Goal: Transaction & Acquisition: Purchase product/service

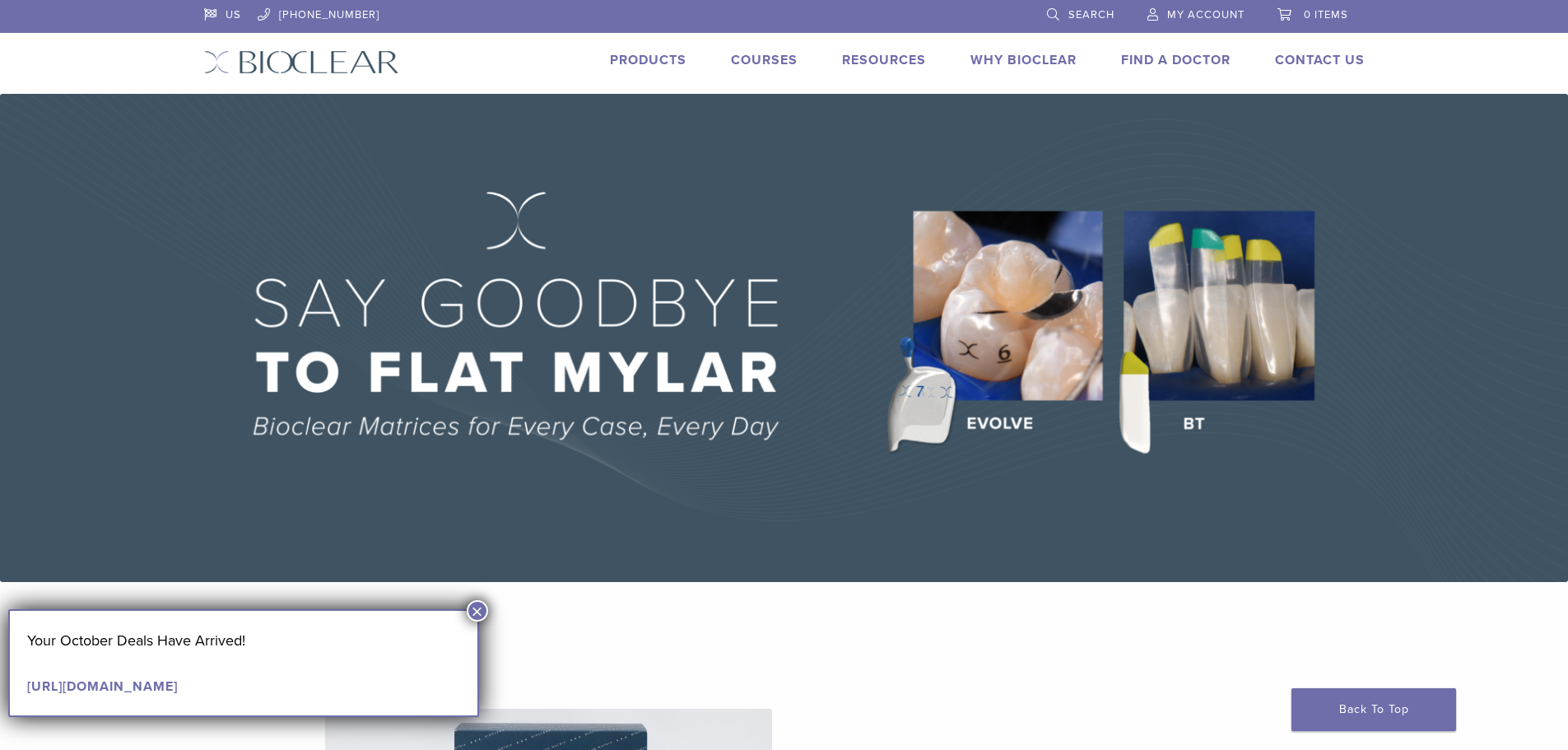
click at [483, 611] on button "×" at bounding box center [477, 610] width 21 height 21
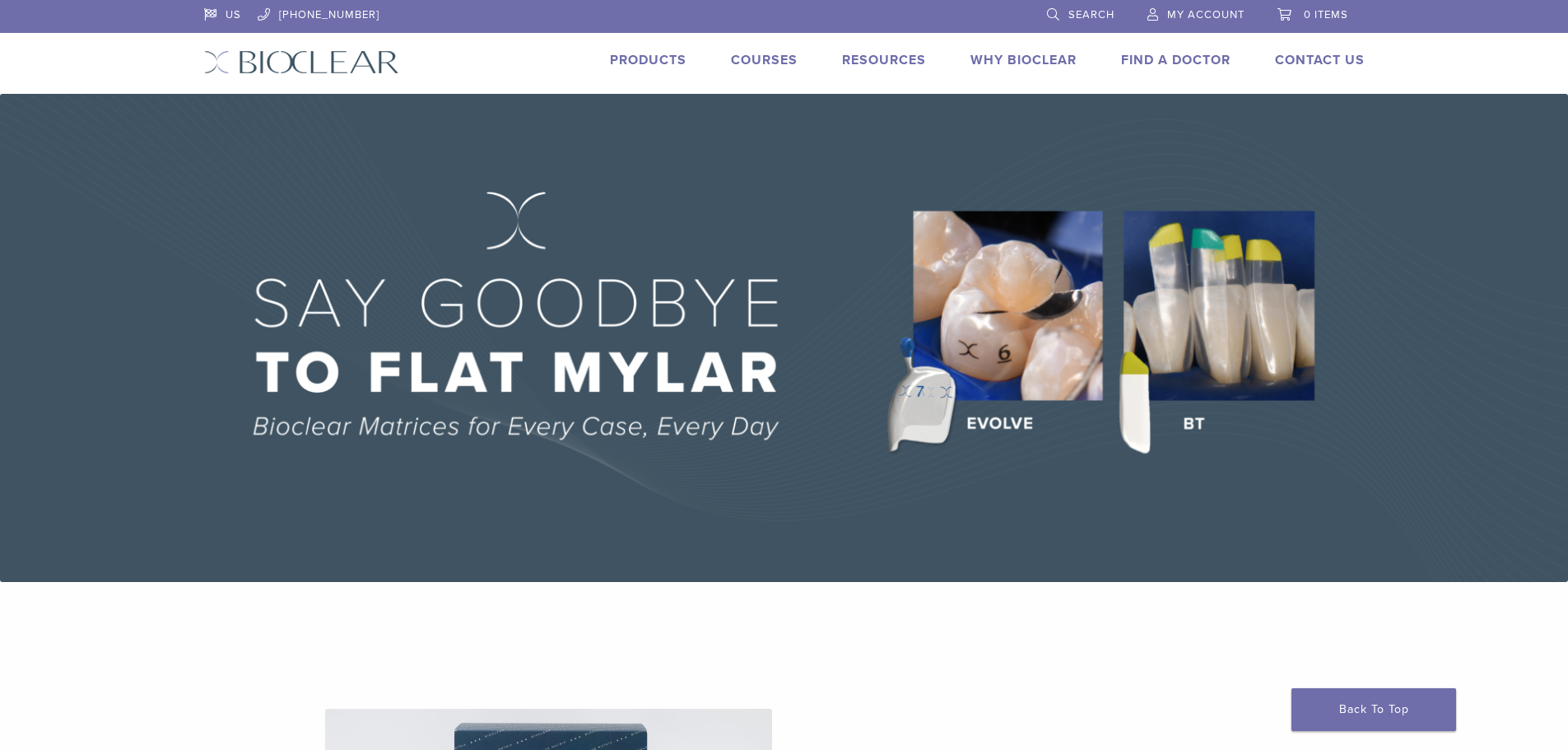
click at [644, 60] on link "Products" at bounding box center [648, 59] width 77 height 16
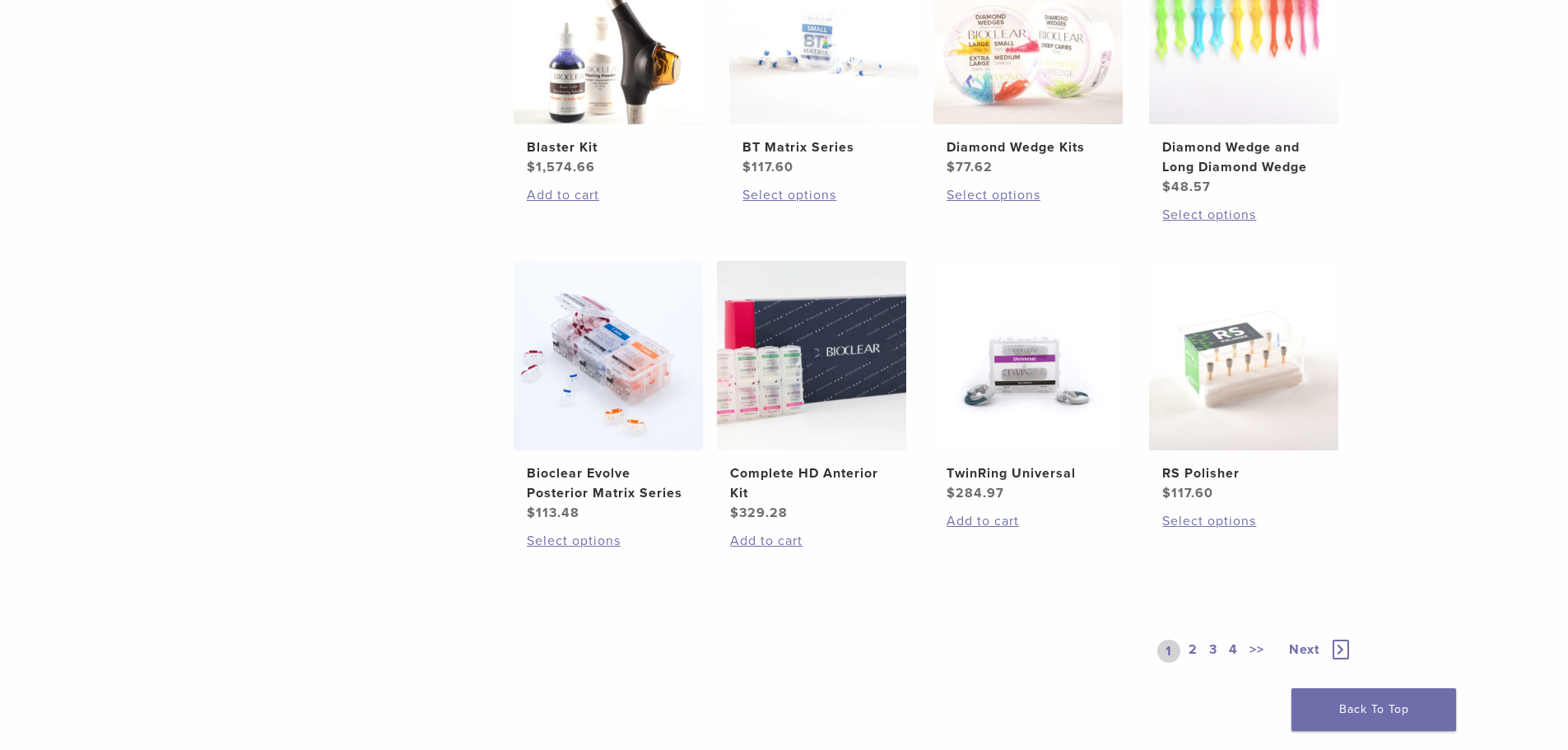
scroll to position [1070, 0]
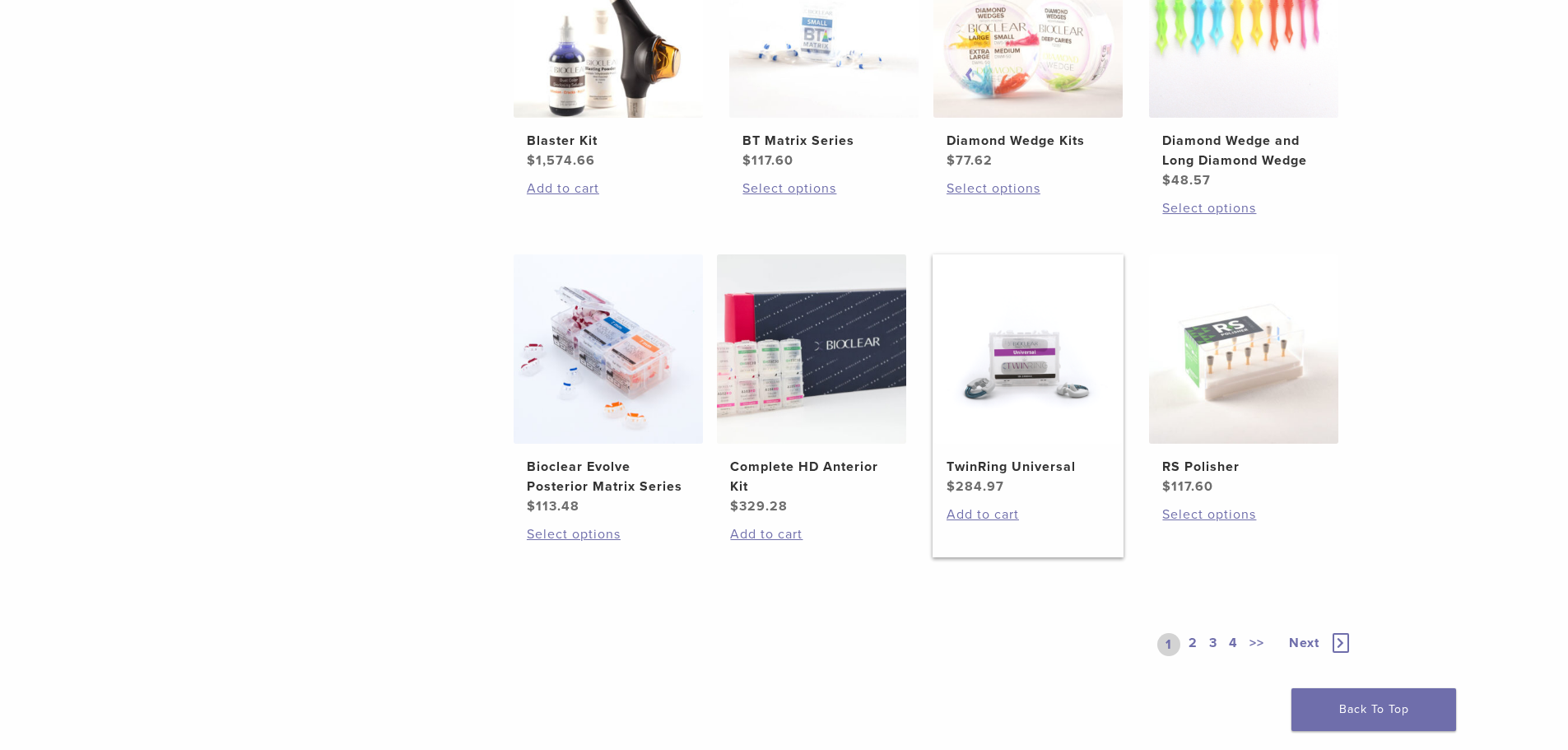
click at [1043, 349] on img at bounding box center [1028, 349] width 189 height 189
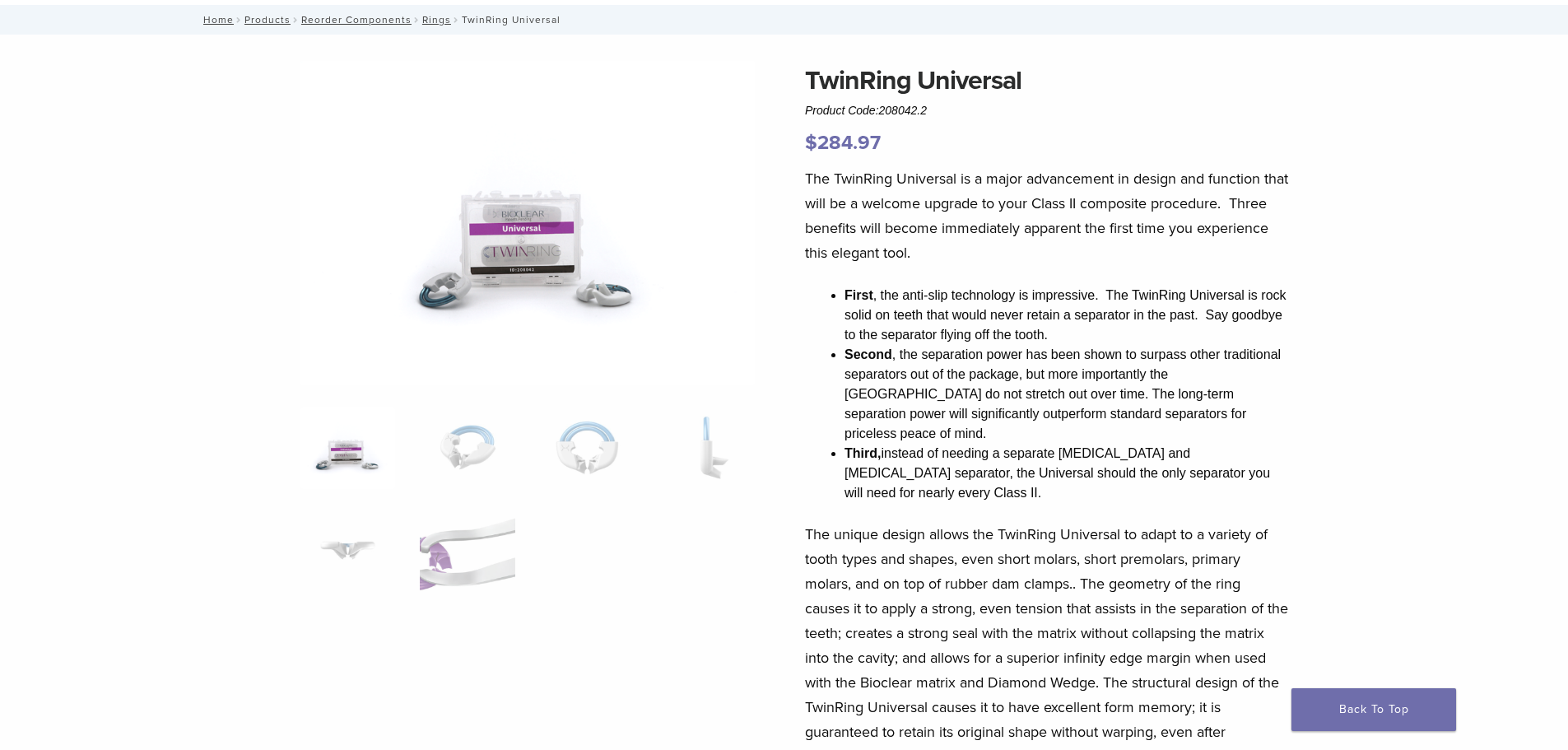
scroll to position [82, 0]
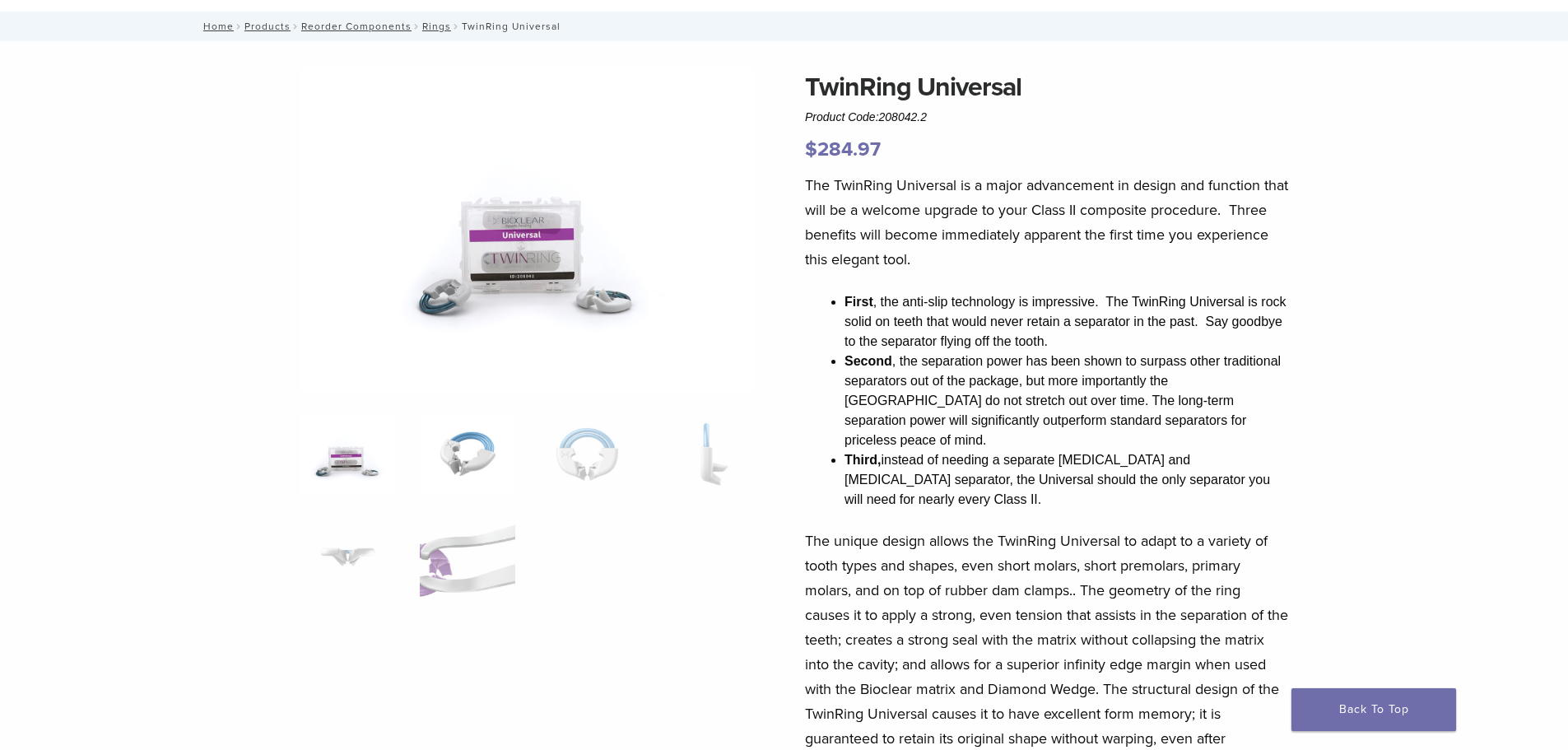
click at [465, 479] on img at bounding box center [467, 454] width 95 height 82
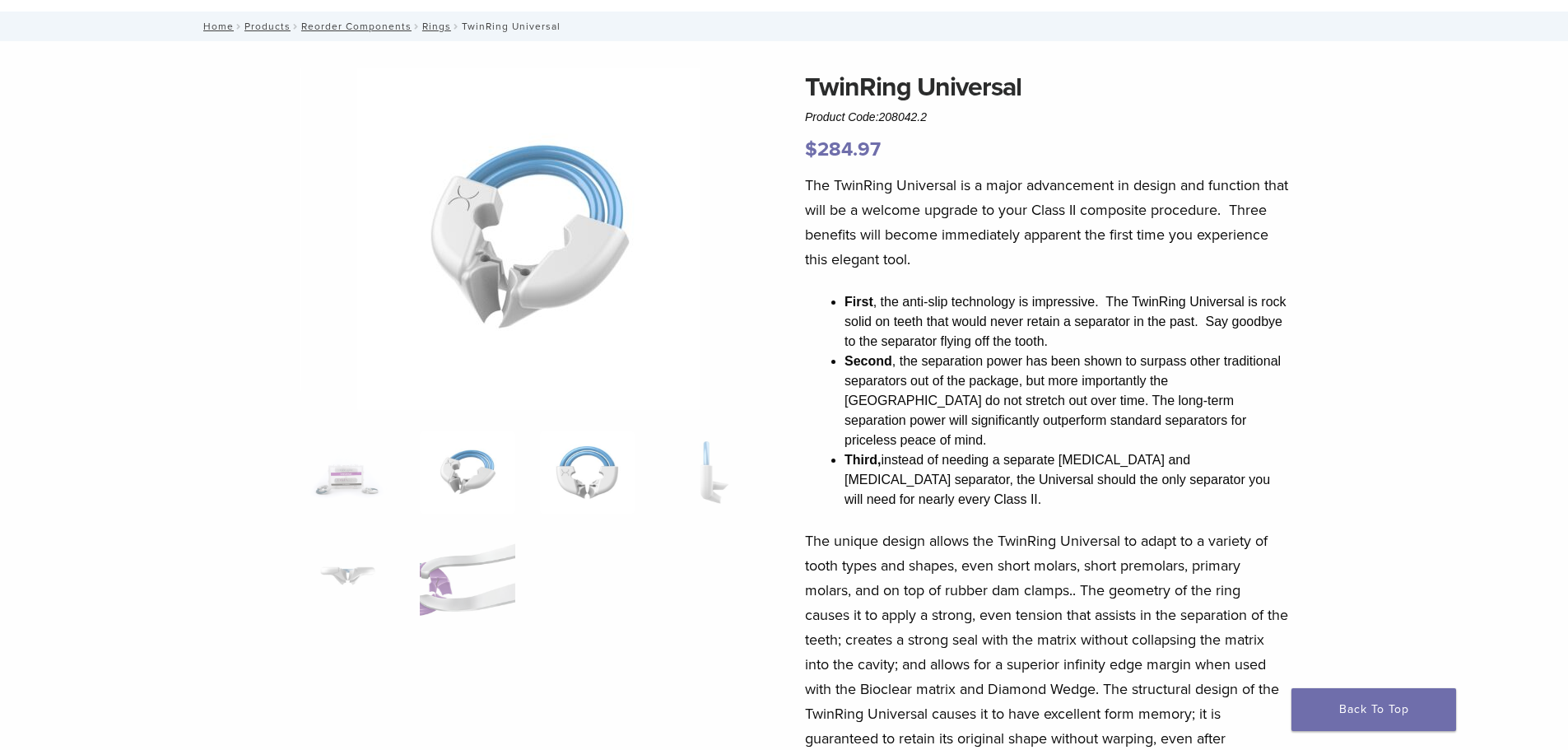
click at [574, 484] on img at bounding box center [587, 472] width 95 height 82
